Goal: Navigation & Orientation: Go to known website

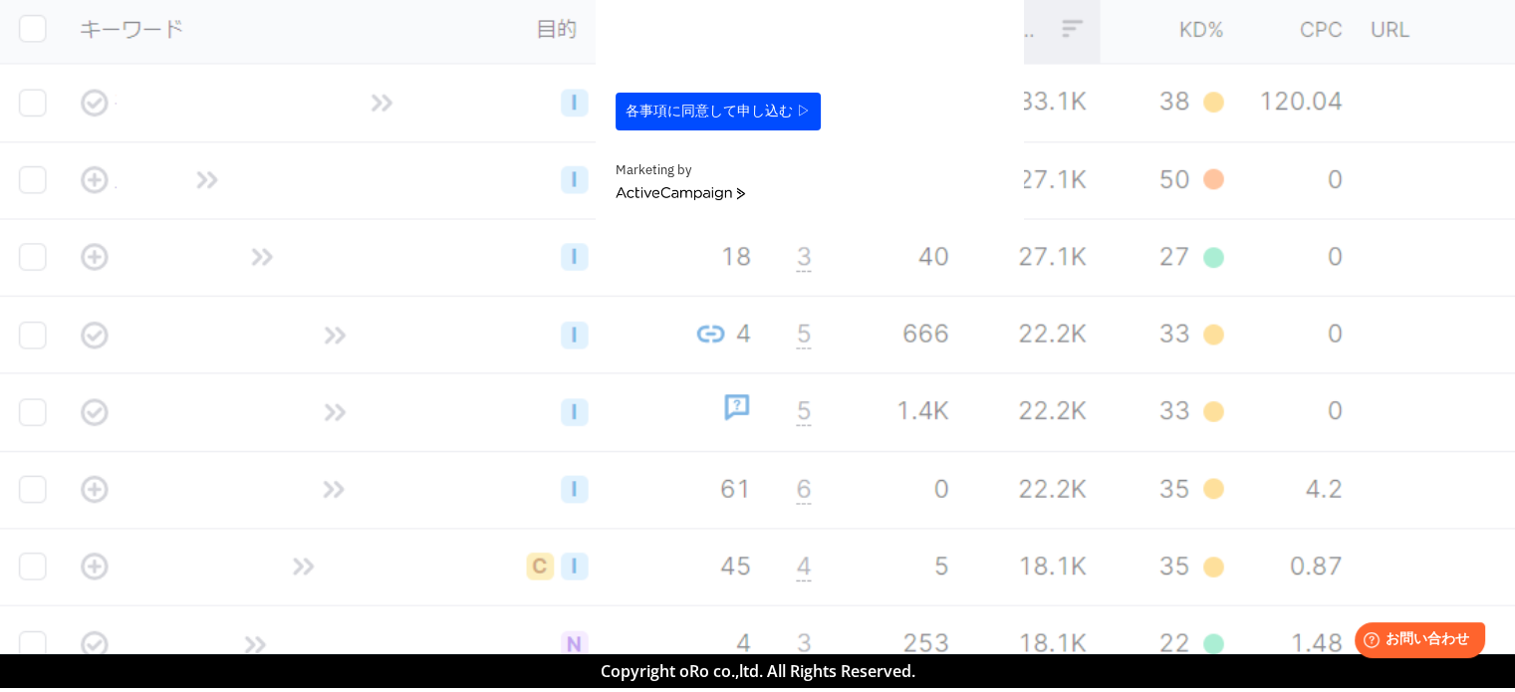
scroll to position [933, 0]
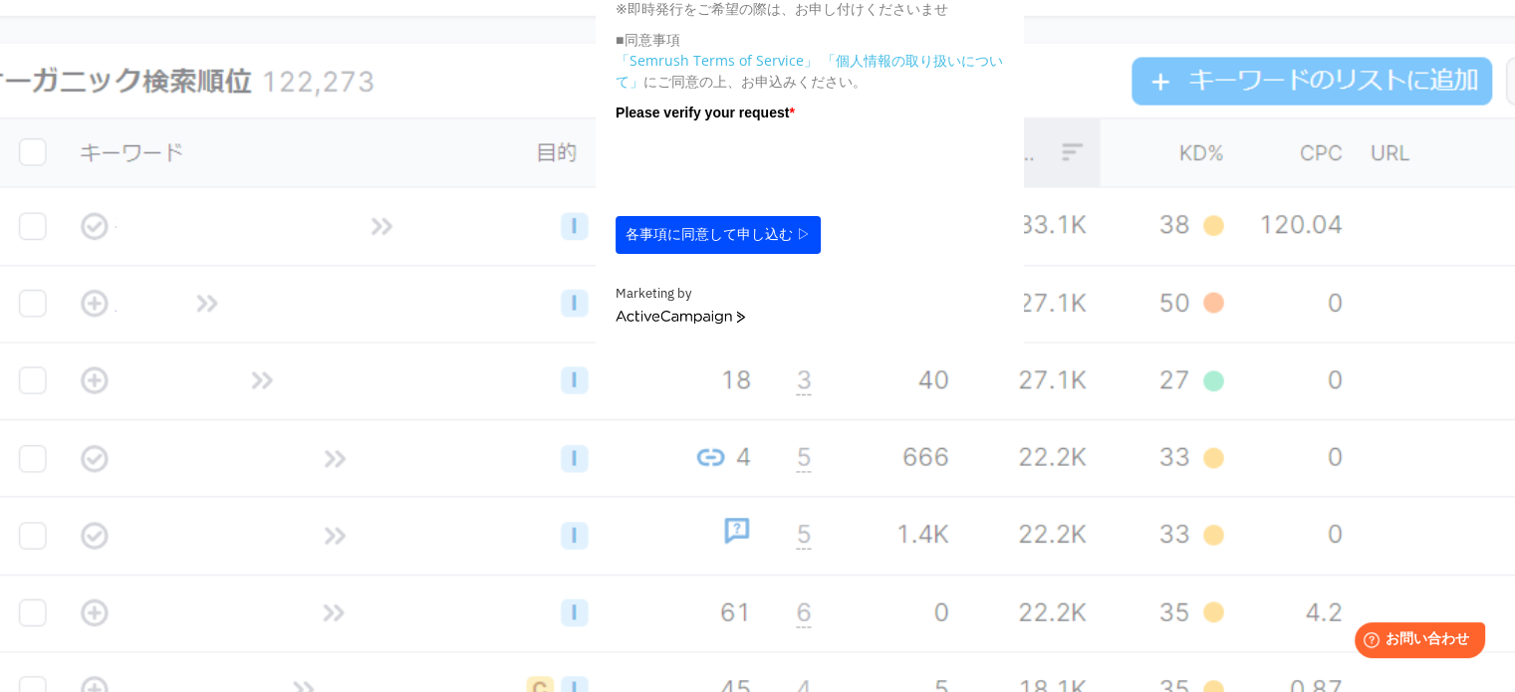
click at [676, 325] on link "ActiveCampaign" at bounding box center [679, 318] width 129 height 14
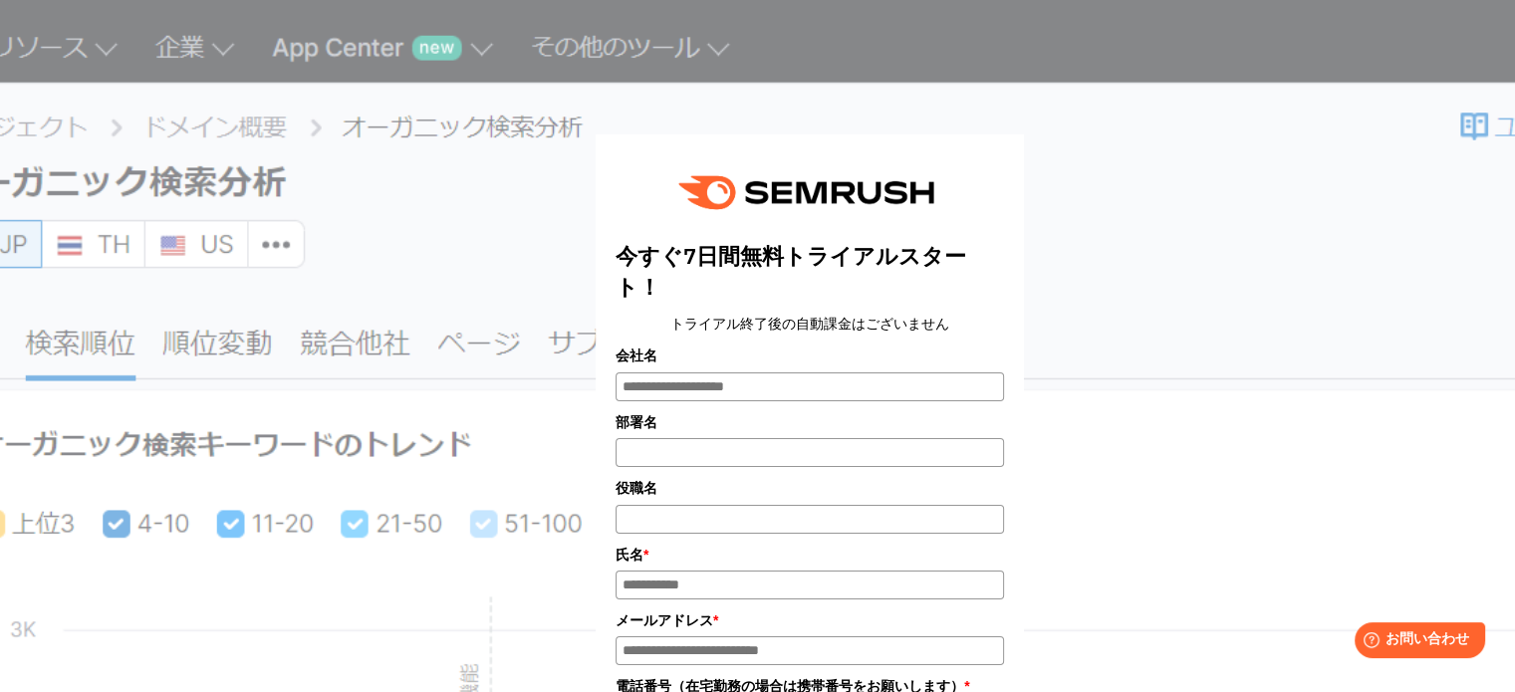
click at [458, 224] on div "今すぐ7日間無料トライアルスタート！ トライアル終了後の自動課金はございません 会社名 部署名 *" at bounding box center [810, 651] width 996 height 1253
